Goal: Transaction & Acquisition: Purchase product/service

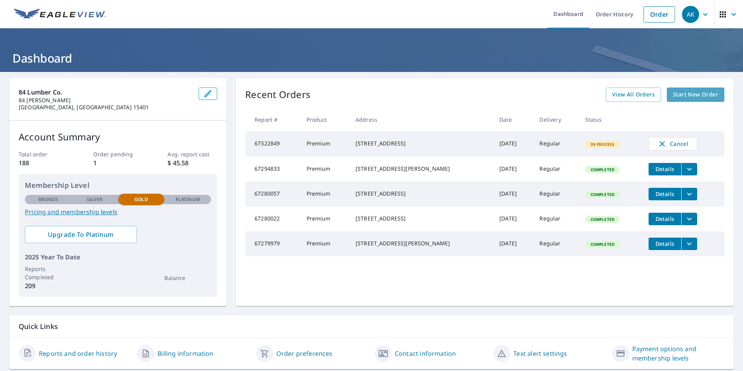
click at [701, 97] on span "Start New Order" at bounding box center [695, 95] width 45 height 10
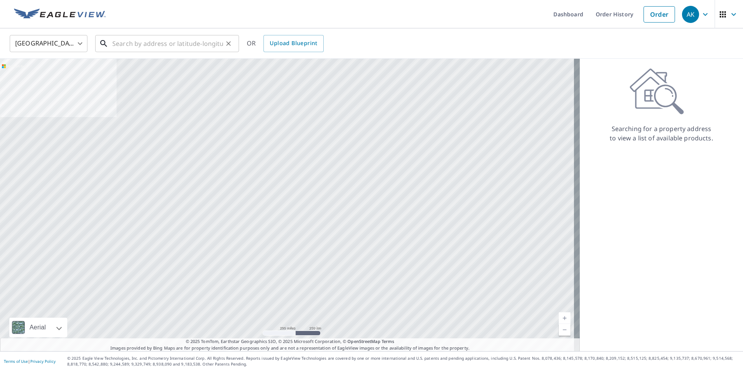
click at [188, 47] on input "text" at bounding box center [167, 44] width 111 height 22
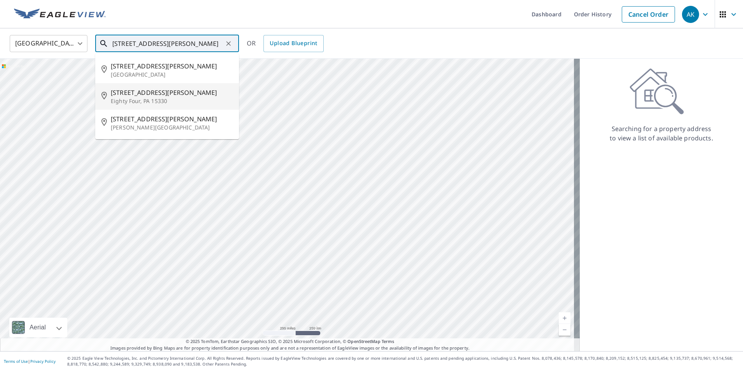
click at [148, 98] on p "Eighty Four, PA 15330" at bounding box center [172, 101] width 122 height 8
type input "[STREET_ADDRESS][PERSON_NAME]"
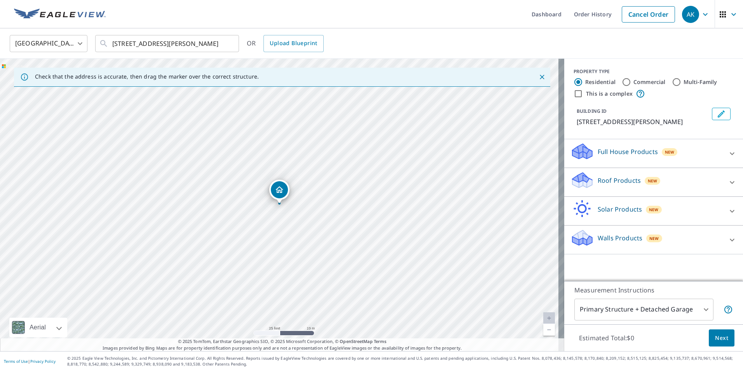
click at [614, 183] on p "Roof Products" at bounding box center [619, 180] width 43 height 9
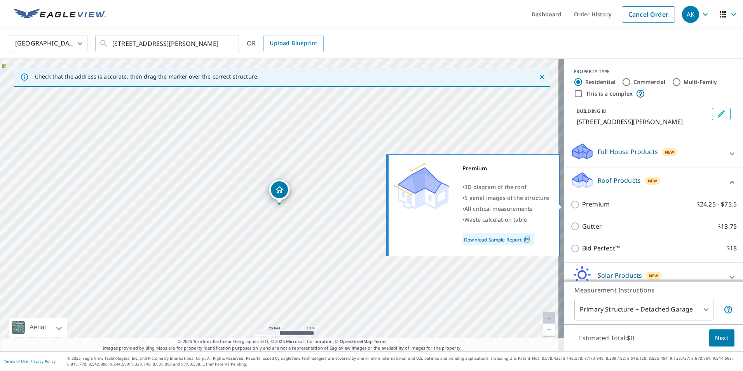
click at [604, 206] on label "Premium $24.25 - $75.5" at bounding box center [659, 204] width 155 height 10
click at [582, 206] on input "Premium $24.25 - $75.5" at bounding box center [577, 204] width 12 height 9
checkbox input "true"
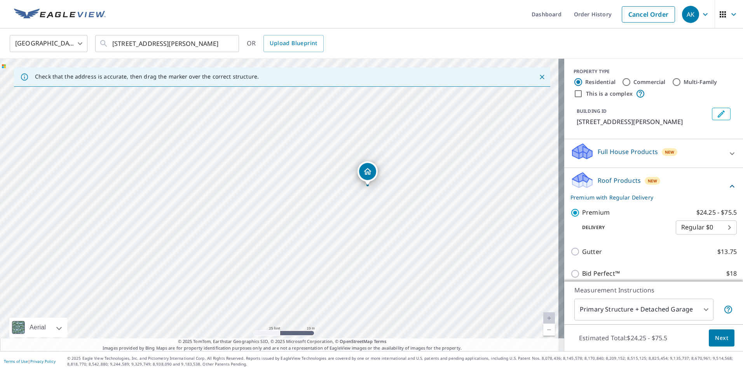
drag, startPoint x: 254, startPoint y: 192, endPoint x: 300, endPoint y: 192, distance: 45.9
click at [300, 192] on div "[STREET_ADDRESS][PERSON_NAME]" at bounding box center [282, 205] width 564 height 292
drag, startPoint x: 307, startPoint y: 171, endPoint x: 346, endPoint y: 208, distance: 54.2
click at [346, 208] on div "[STREET_ADDRESS][PERSON_NAME]" at bounding box center [282, 205] width 564 height 292
drag, startPoint x: 446, startPoint y: 237, endPoint x: 390, endPoint y: 219, distance: 58.4
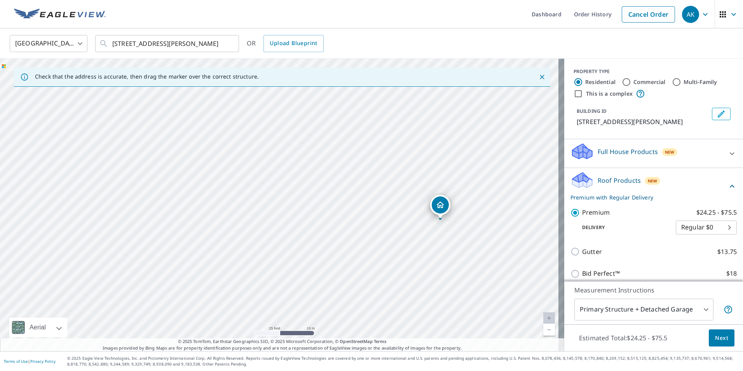
click at [390, 219] on div "[STREET_ADDRESS][PERSON_NAME]" at bounding box center [282, 205] width 564 height 292
drag, startPoint x: 387, startPoint y: 222, endPoint x: 390, endPoint y: 212, distance: 10.3
click at [390, 212] on div "[STREET_ADDRESS][PERSON_NAME]" at bounding box center [282, 205] width 564 height 292
drag, startPoint x: 428, startPoint y: 190, endPoint x: 164, endPoint y: 135, distance: 270.1
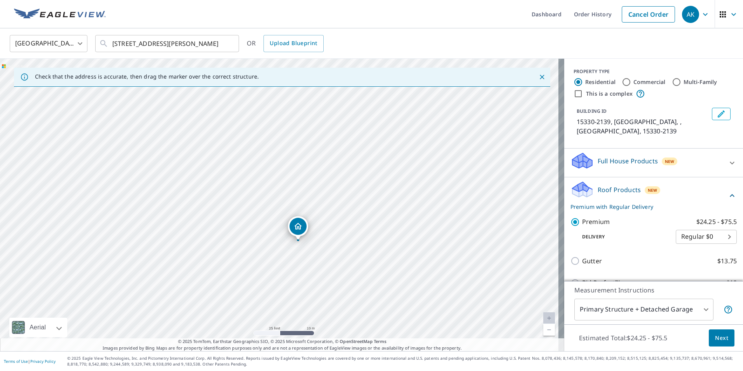
drag, startPoint x: 278, startPoint y: 189, endPoint x: 350, endPoint y: 234, distance: 85.0
click at [715, 337] on span "Next" at bounding box center [721, 338] width 13 height 10
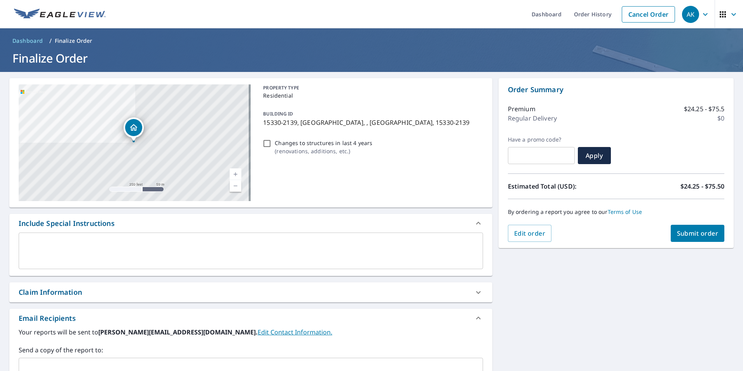
click at [690, 229] on button "Submit order" at bounding box center [698, 233] width 54 height 17
